Goal: Task Accomplishment & Management: Use online tool/utility

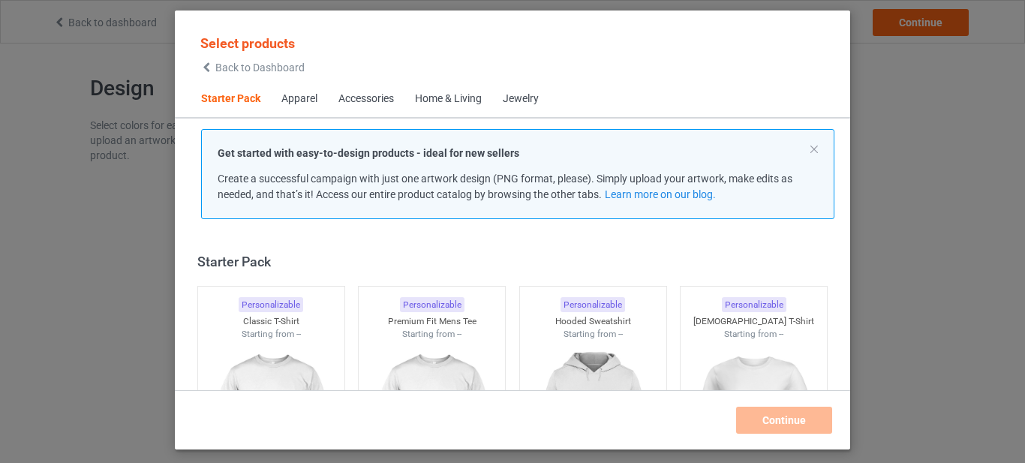
scroll to position [20, 0]
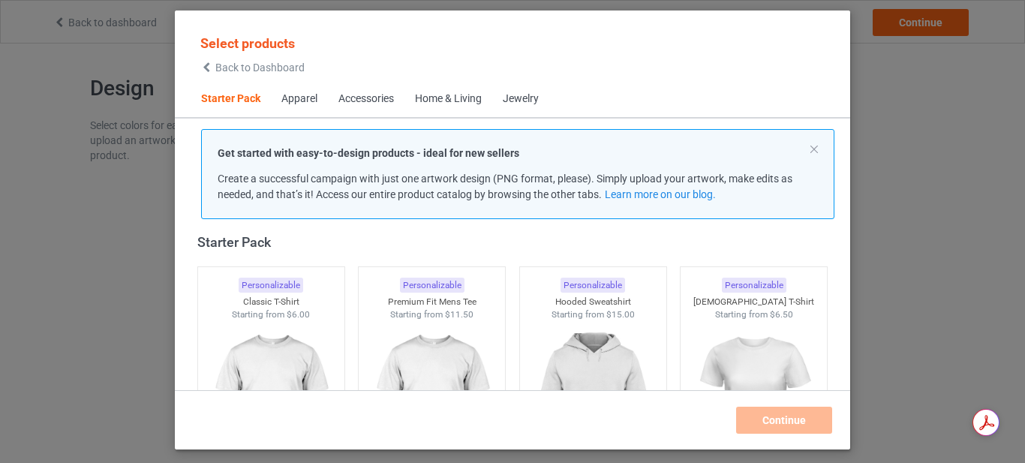
click at [460, 105] on div "Home & Living" at bounding box center [448, 99] width 67 height 15
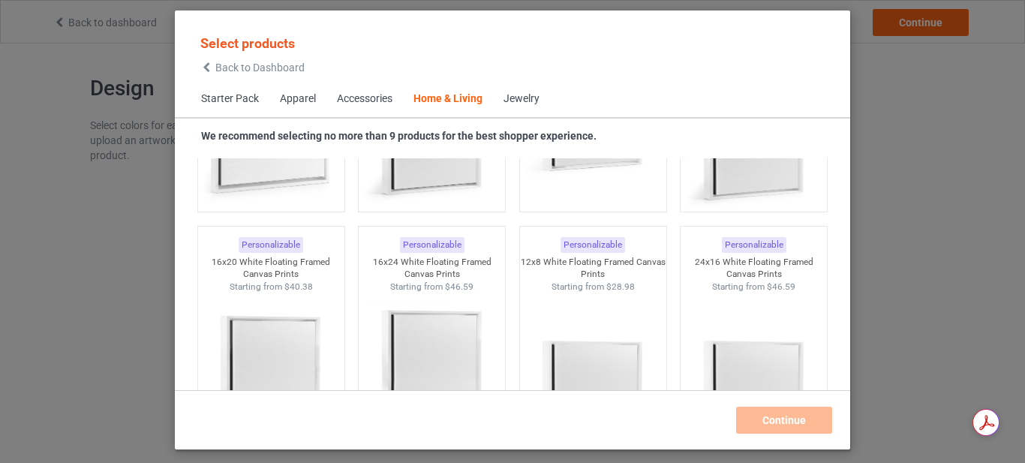
scroll to position [7021, 0]
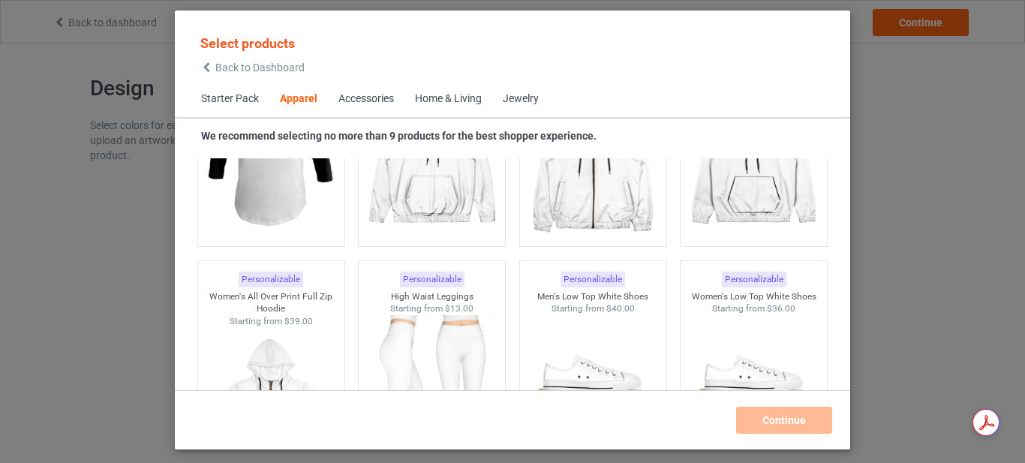
scroll to position [957, 0]
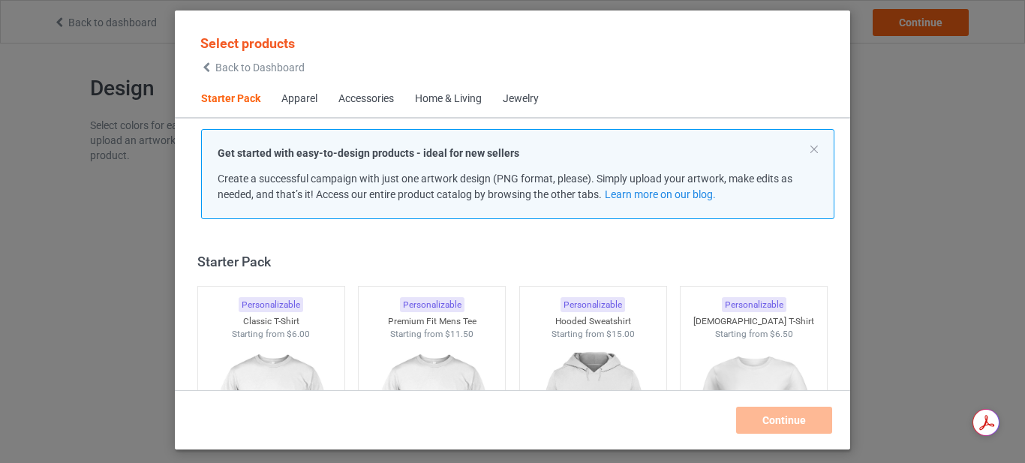
click at [525, 95] on div "Jewelry" at bounding box center [521, 99] width 36 height 15
click at [522, 100] on div "Jewelry" at bounding box center [521, 99] width 36 height 15
click at [304, 99] on div "Apparel" at bounding box center [300, 99] width 36 height 15
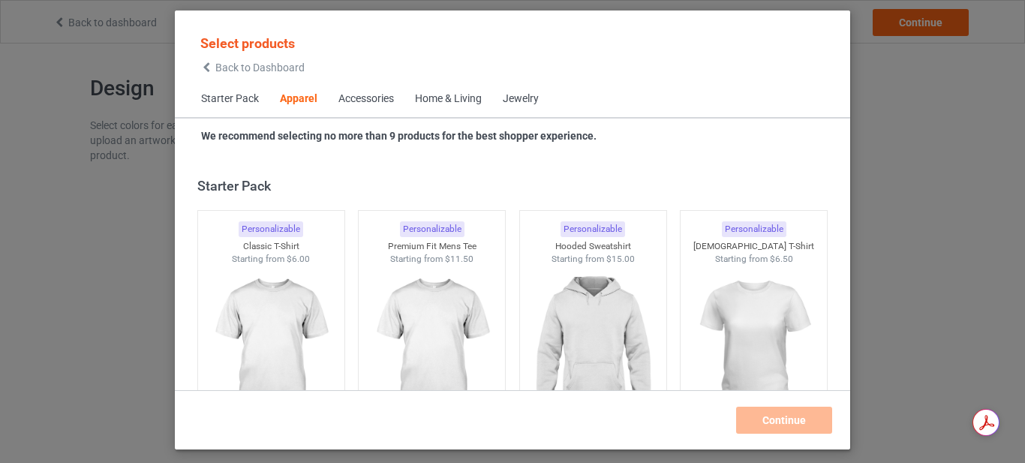
scroll to position [559, 0]
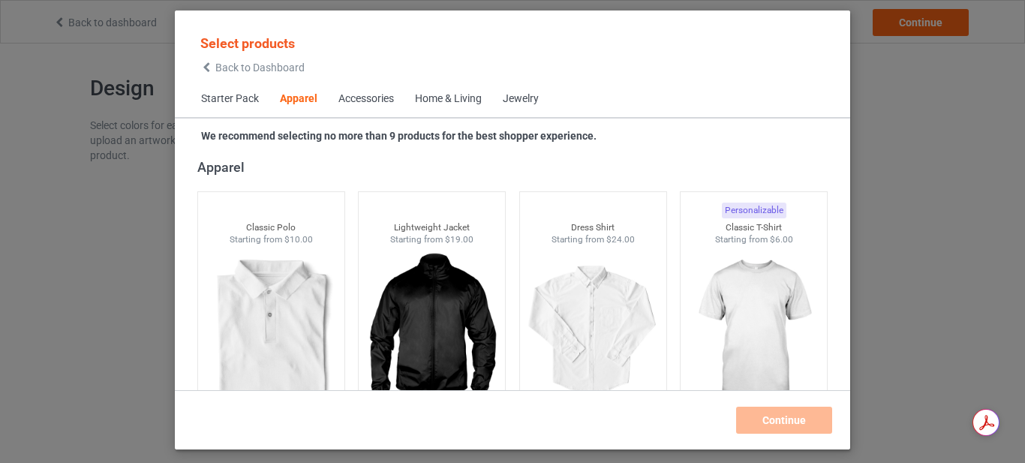
click at [360, 104] on div "Accessories" at bounding box center [367, 99] width 56 height 15
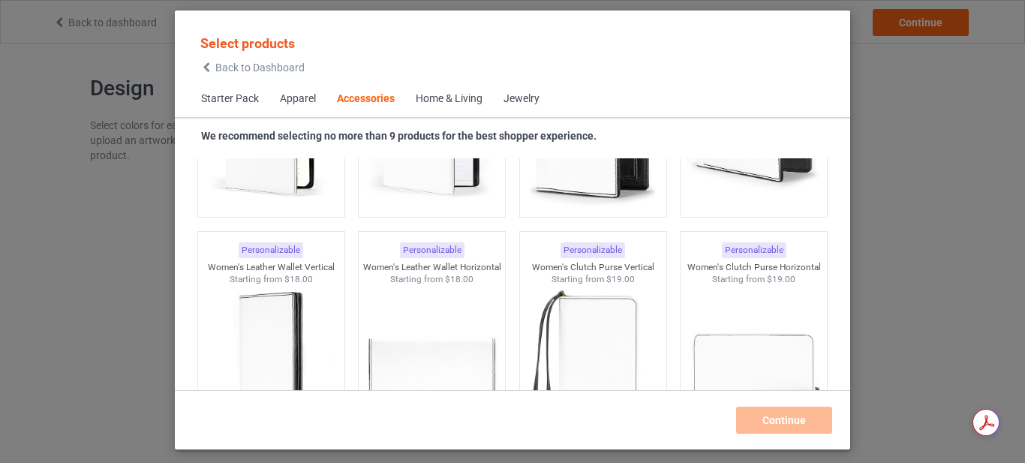
scroll to position [6383, 0]
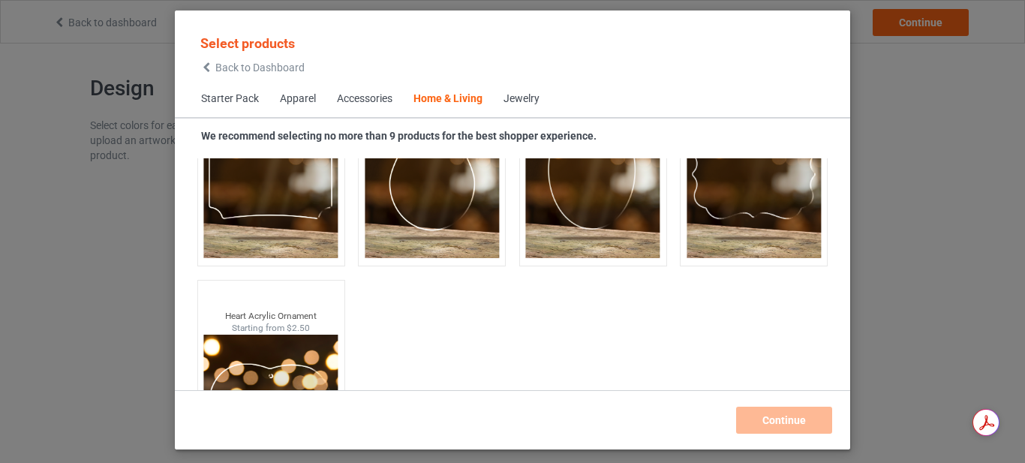
scroll to position [16340, 0]
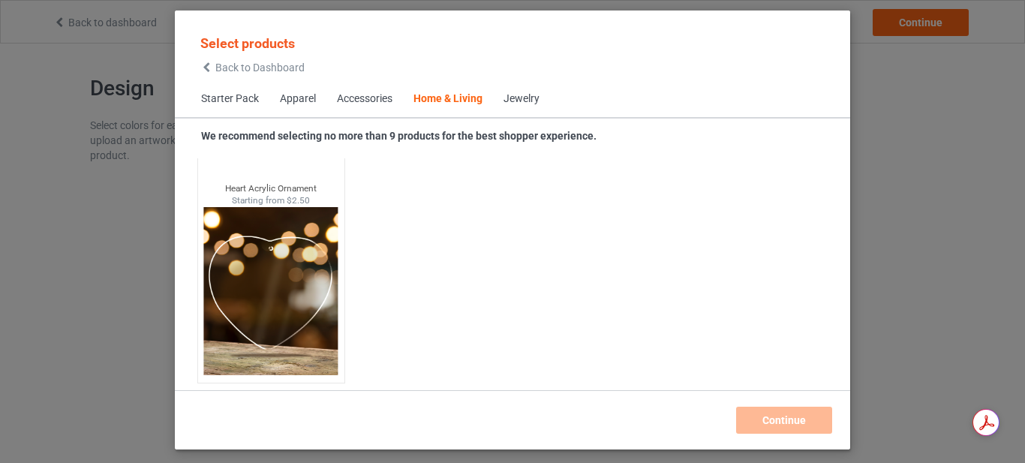
click at [526, 100] on div "Jewelry" at bounding box center [522, 99] width 36 height 15
click at [519, 100] on div "Jewelry" at bounding box center [522, 99] width 36 height 15
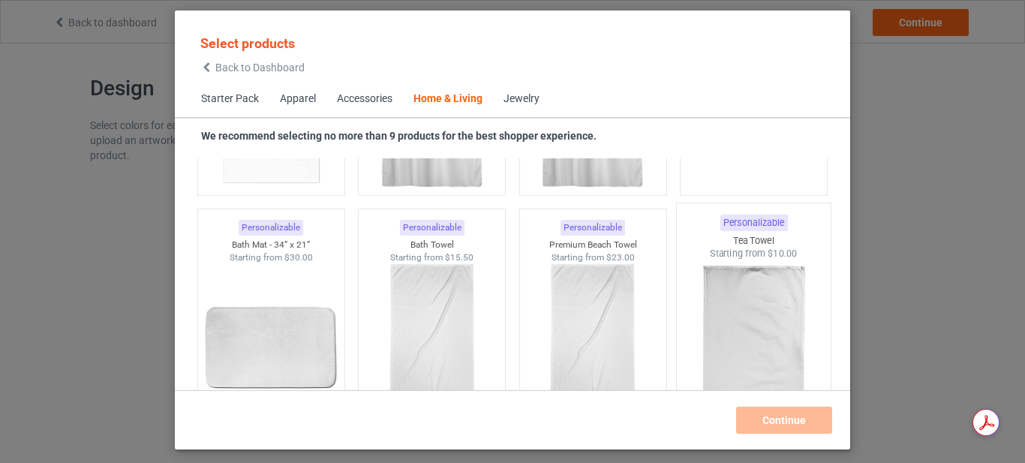
scroll to position [9133, 0]
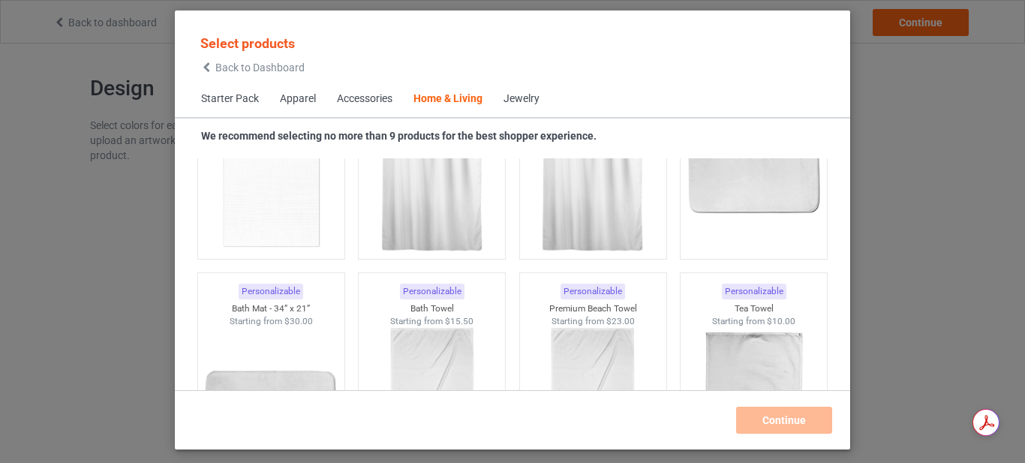
click at [933, 309] on div "Select products Back to Dashboard Starter Pack Apparel Accessories Home & Livin…" at bounding box center [512, 231] width 1025 height 463
click at [112, 18] on div "Select products Back to Dashboard Starter Pack Apparel Accessories Home & Livin…" at bounding box center [512, 231] width 1025 height 463
